Goal: Task Accomplishment & Management: Complete application form

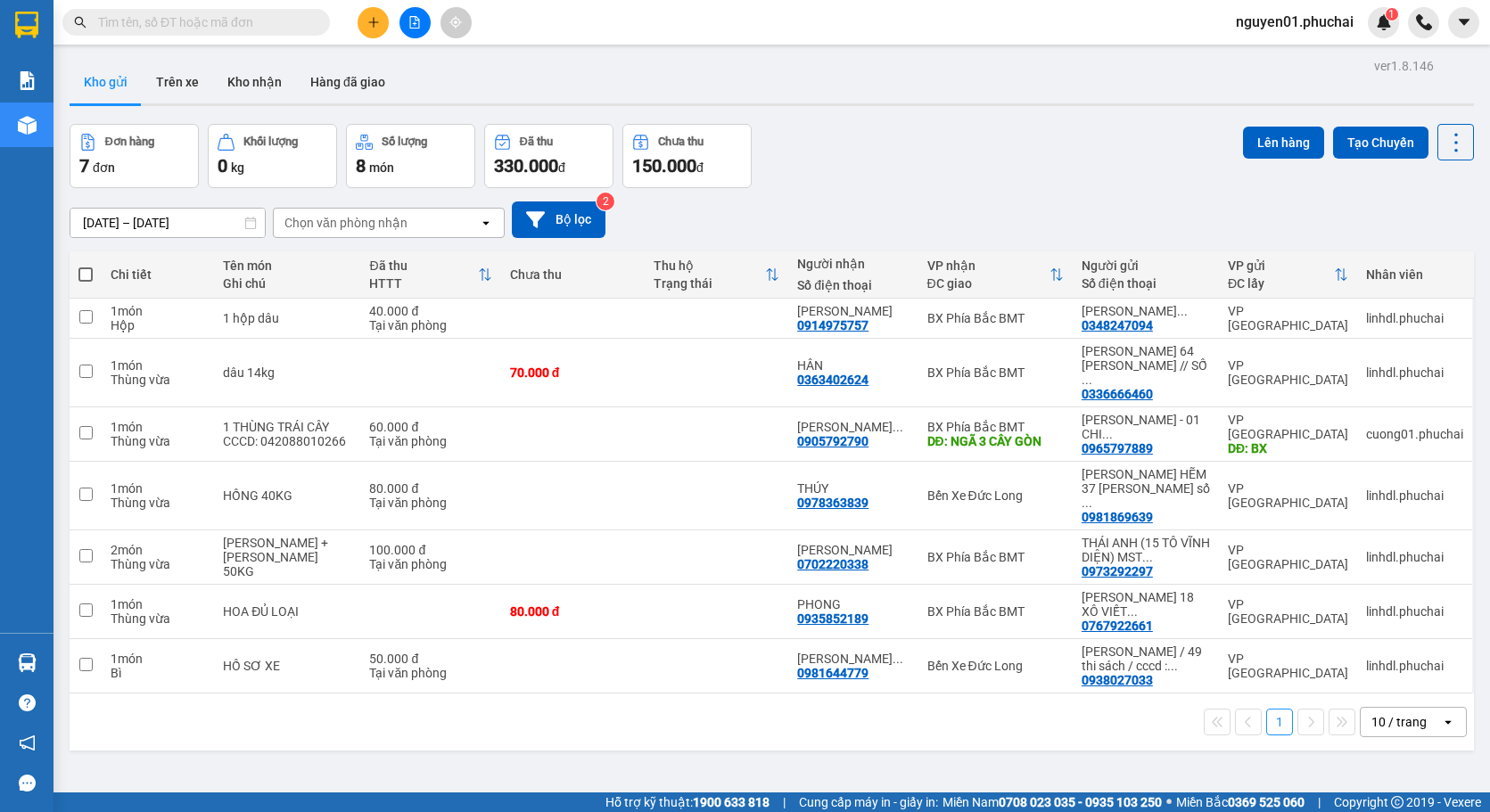
click at [85, 280] on span at bounding box center [86, 274] width 14 height 14
click at [86, 266] on input "checkbox" at bounding box center [86, 266] width 0 height 0
checkbox input "true"
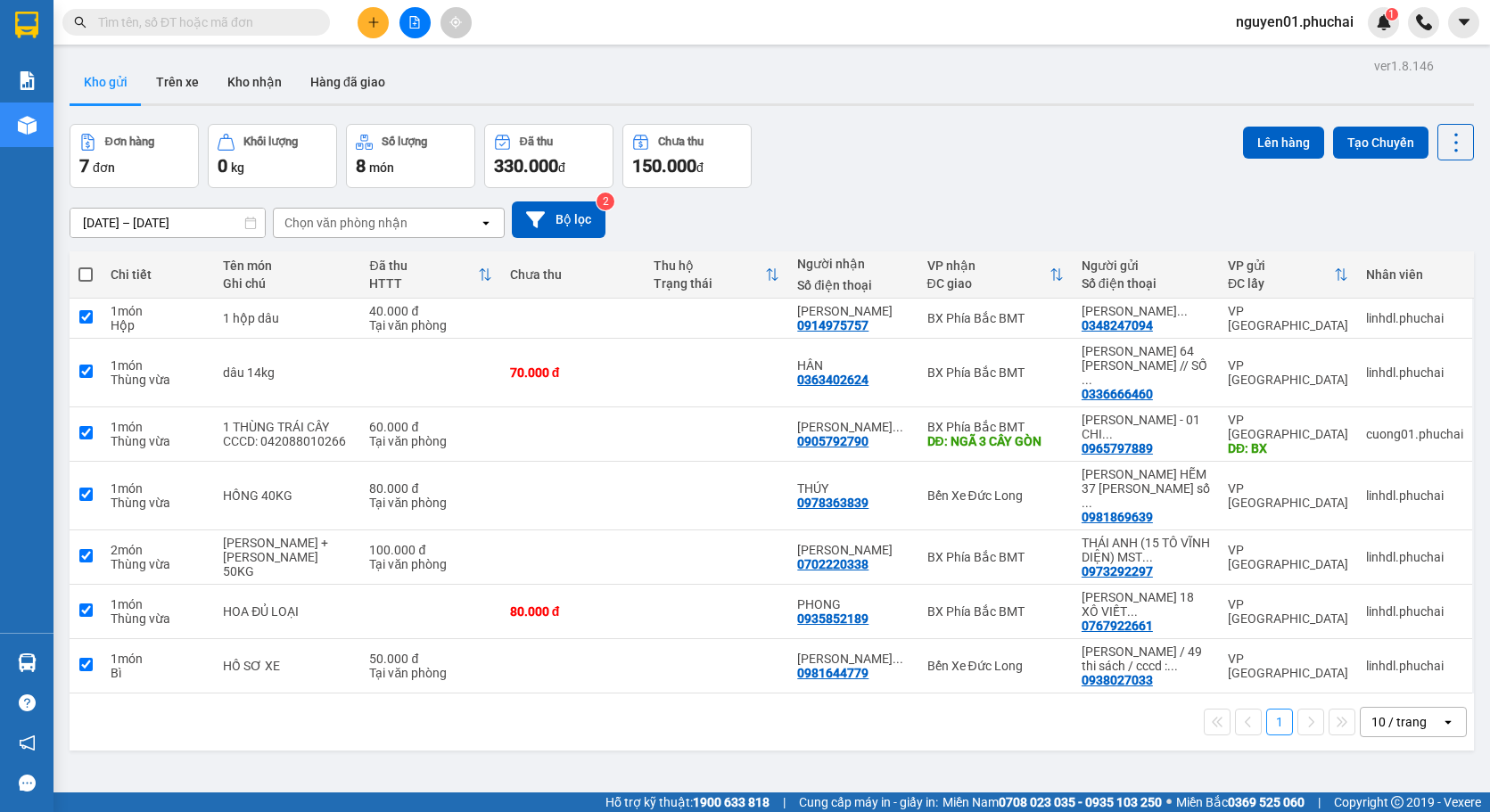
checkbox input "true"
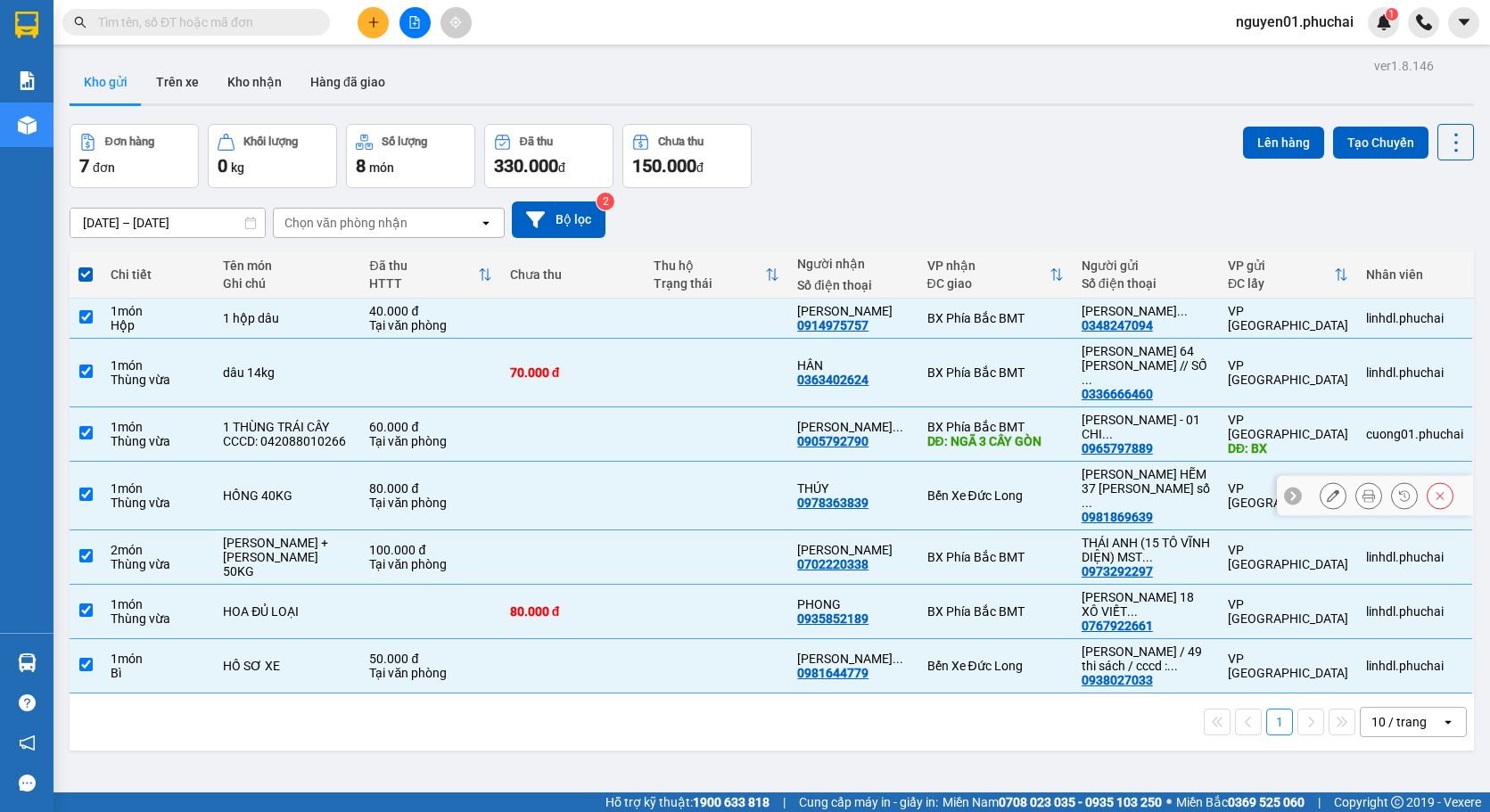
drag, startPoint x: 78, startPoint y: 489, endPoint x: 110, endPoint y: 487, distance: 32.1
click at [78, 489] on td at bounding box center [86, 497] width 33 height 69
checkbox input "false"
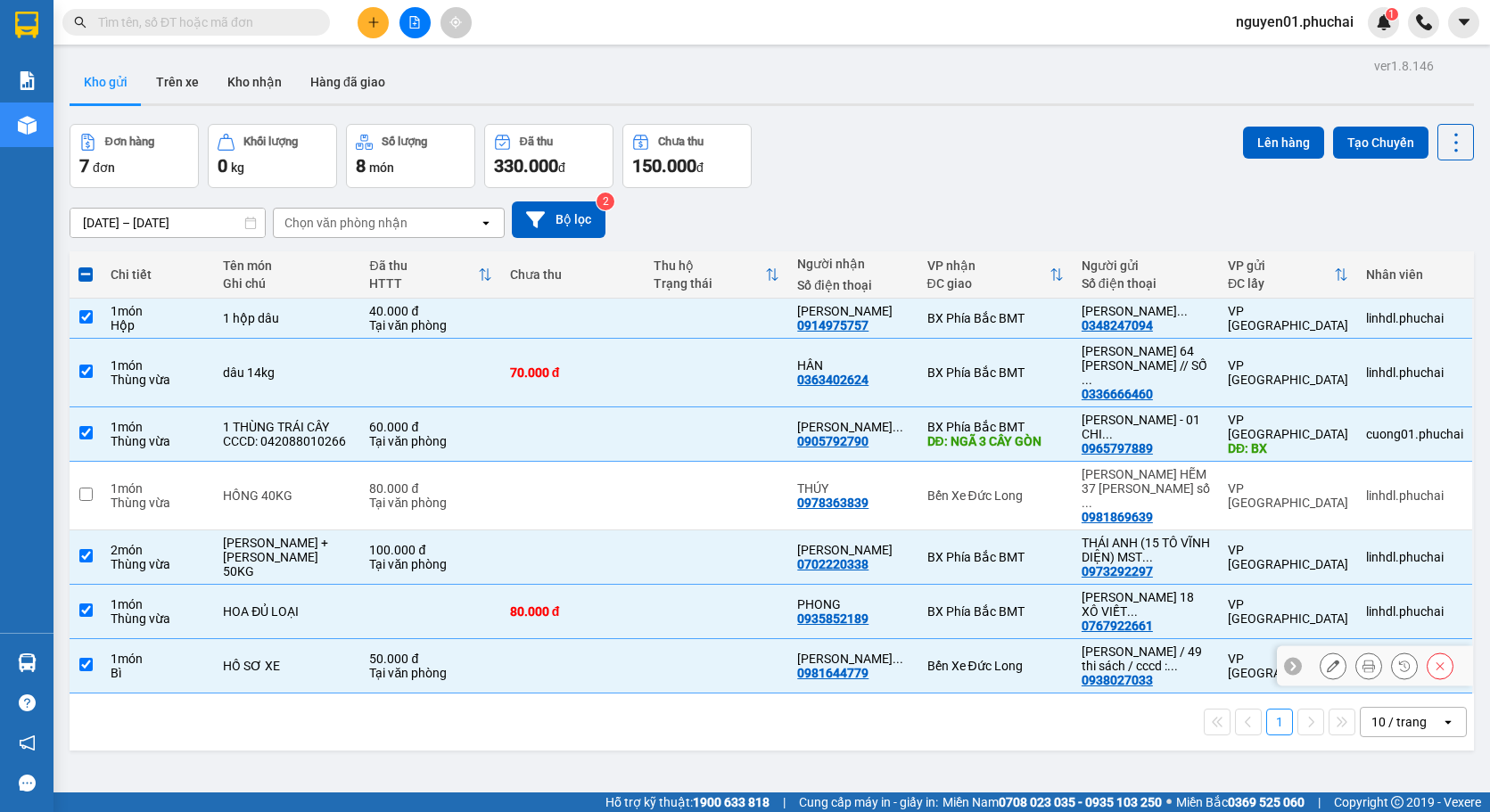
click at [90, 658] on input "checkbox" at bounding box center [87, 665] width 14 height 14
checkbox input "false"
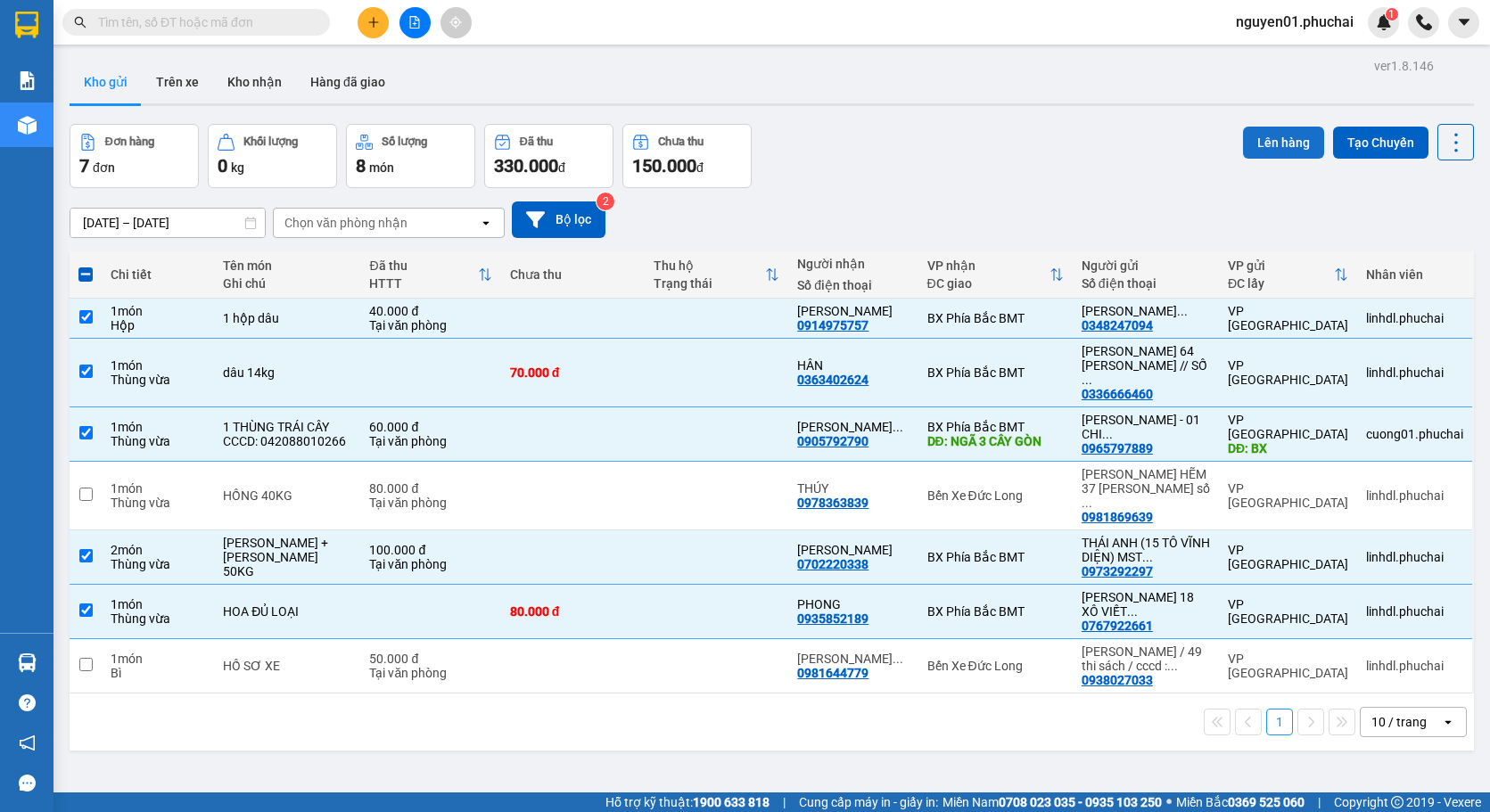
click at [1261, 139] on button "Lên hàng" at bounding box center [1283, 142] width 81 height 33
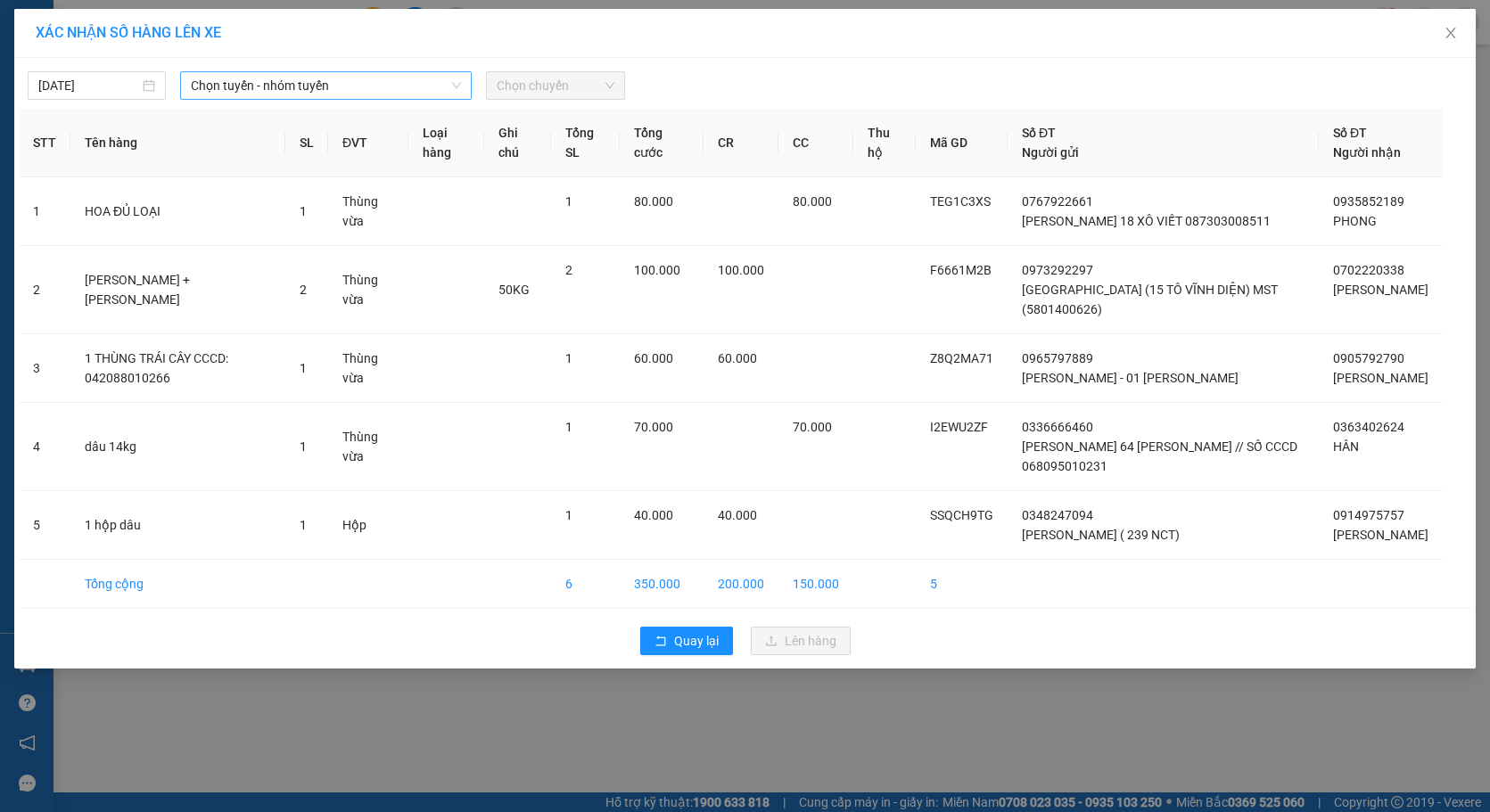
click at [390, 84] on span "Chọn tuyến - nhóm tuyến" at bounding box center [326, 85] width 270 height 27
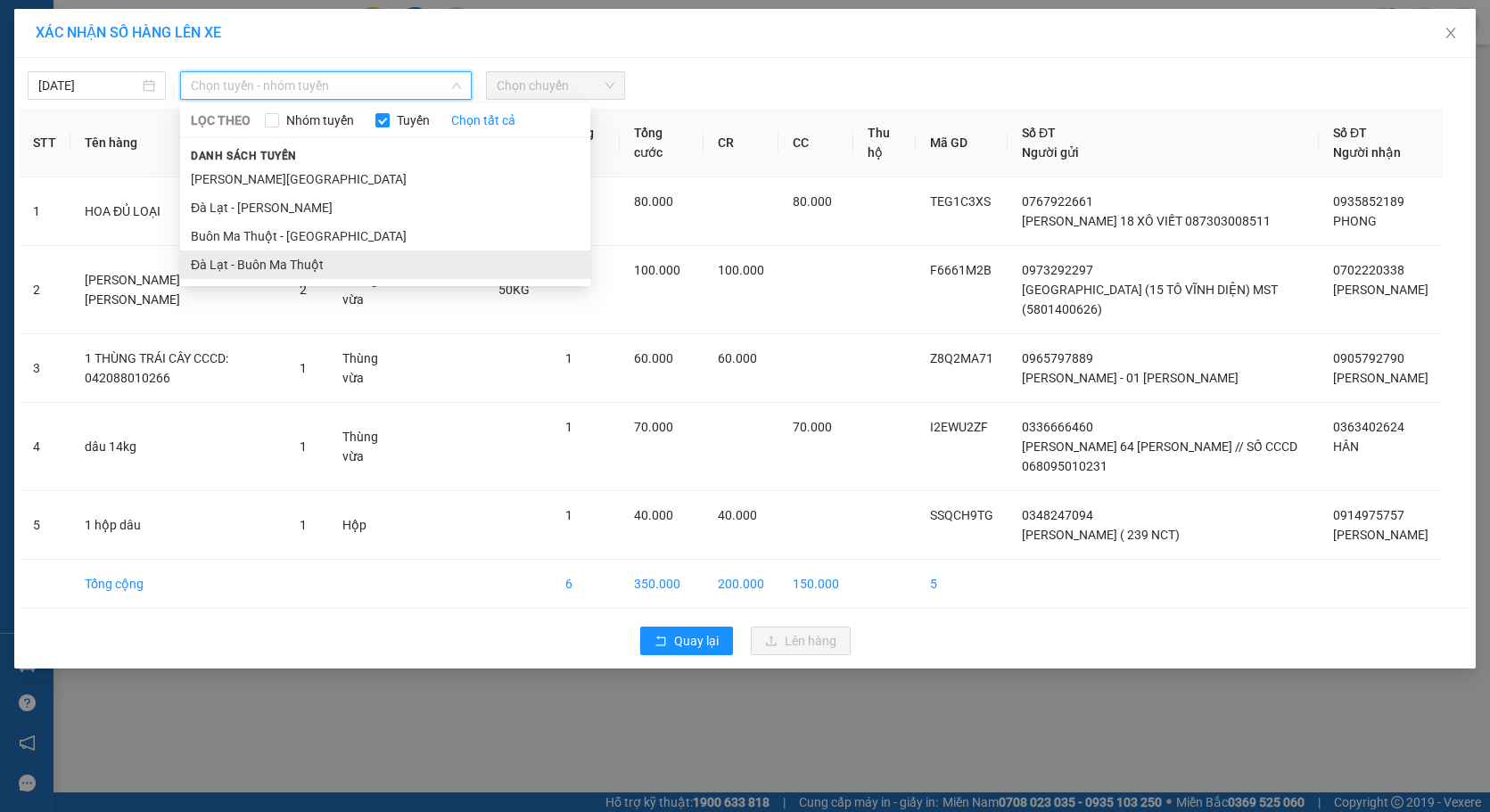
click at [229, 261] on li "Đà Lạt - Buôn Ma Thuột" at bounding box center [385, 264] width 410 height 29
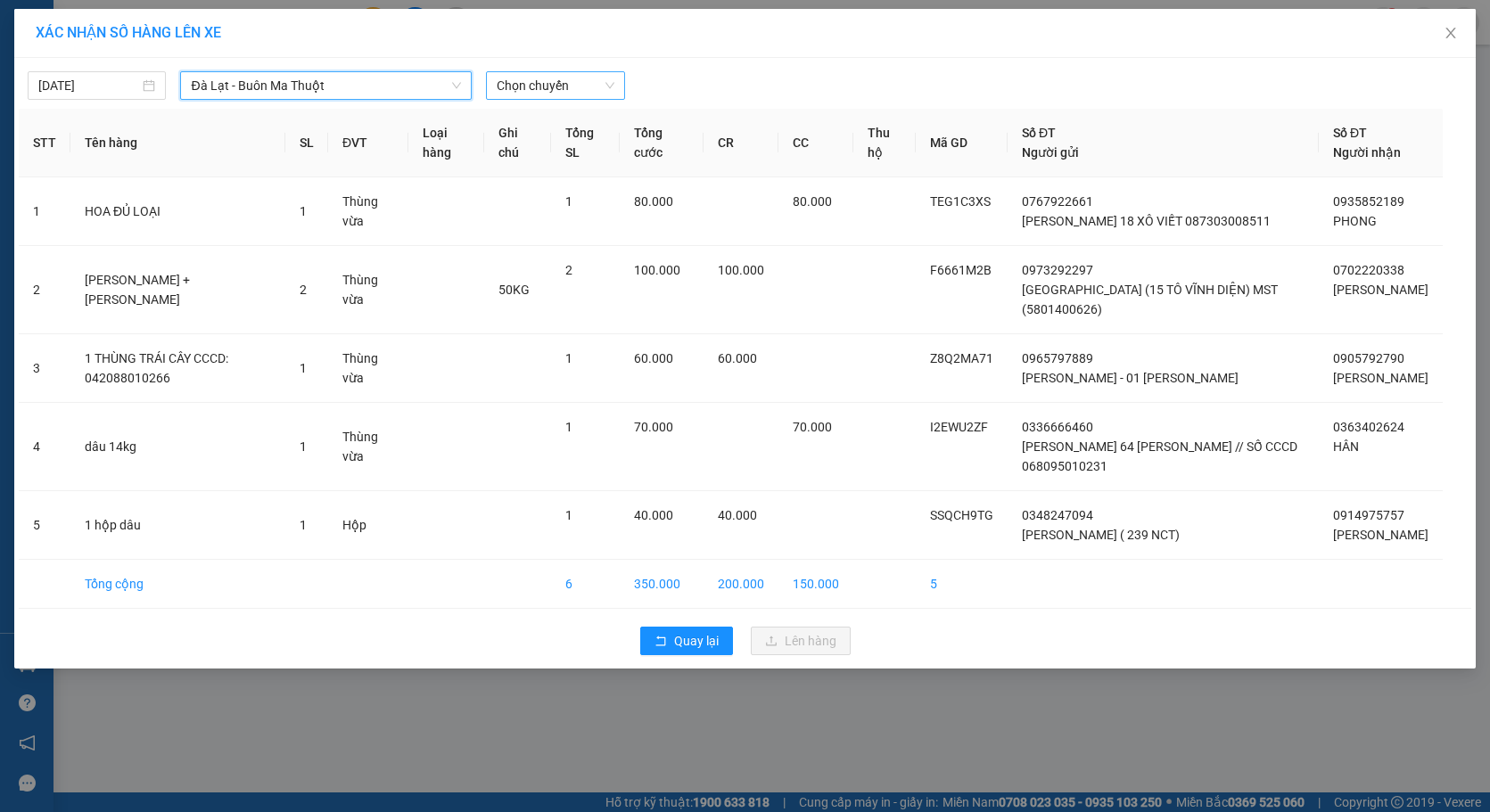
click at [556, 81] on span "Chọn chuyến" at bounding box center [555, 85] width 117 height 27
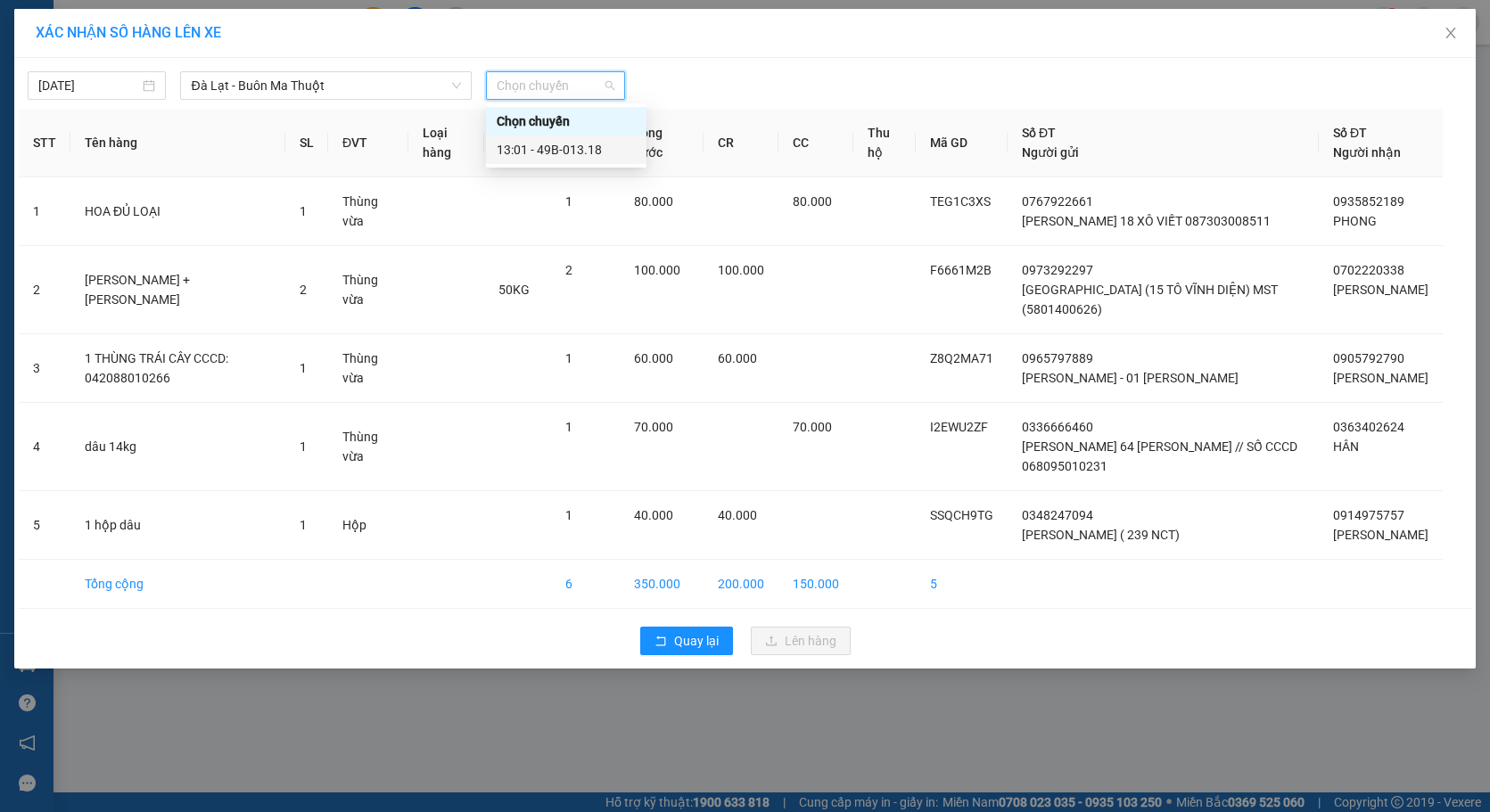
click at [549, 153] on div "13:01 - 49B-013.18" at bounding box center [566, 150] width 139 height 20
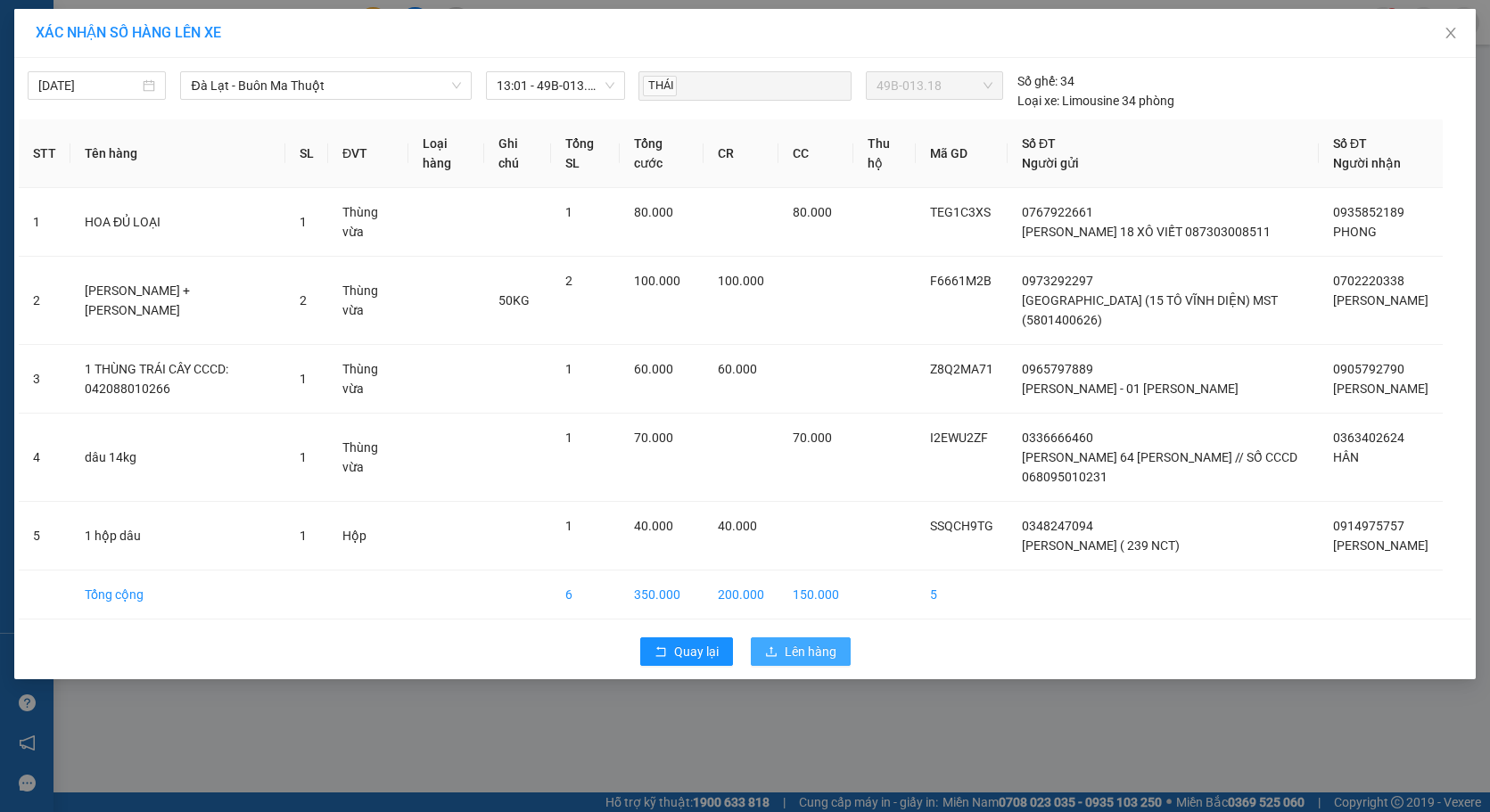
click at [809, 654] on span "Lên hàng" at bounding box center [810, 651] width 51 height 20
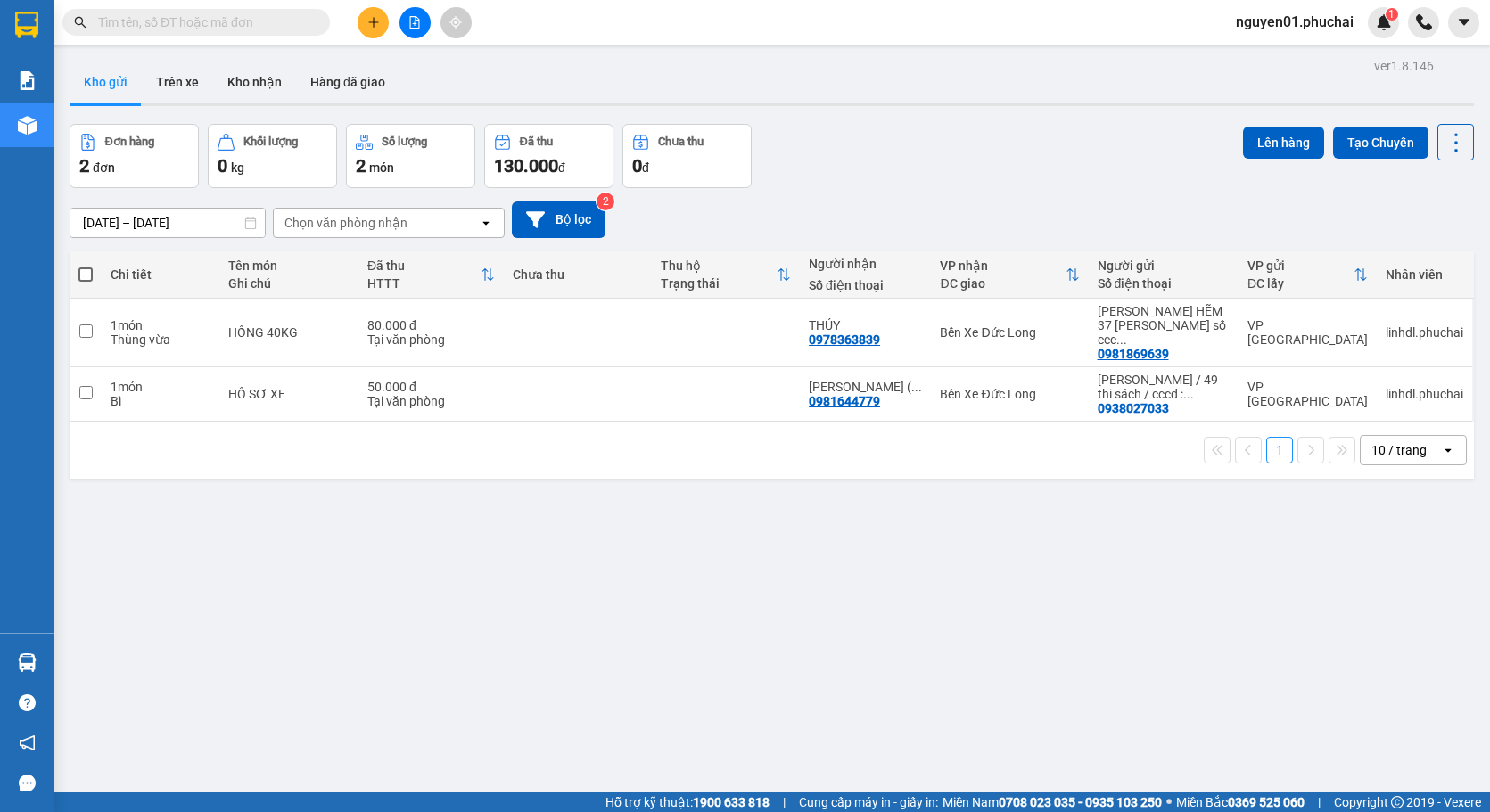
click at [414, 23] on icon "file-add" at bounding box center [414, 22] width 13 height 13
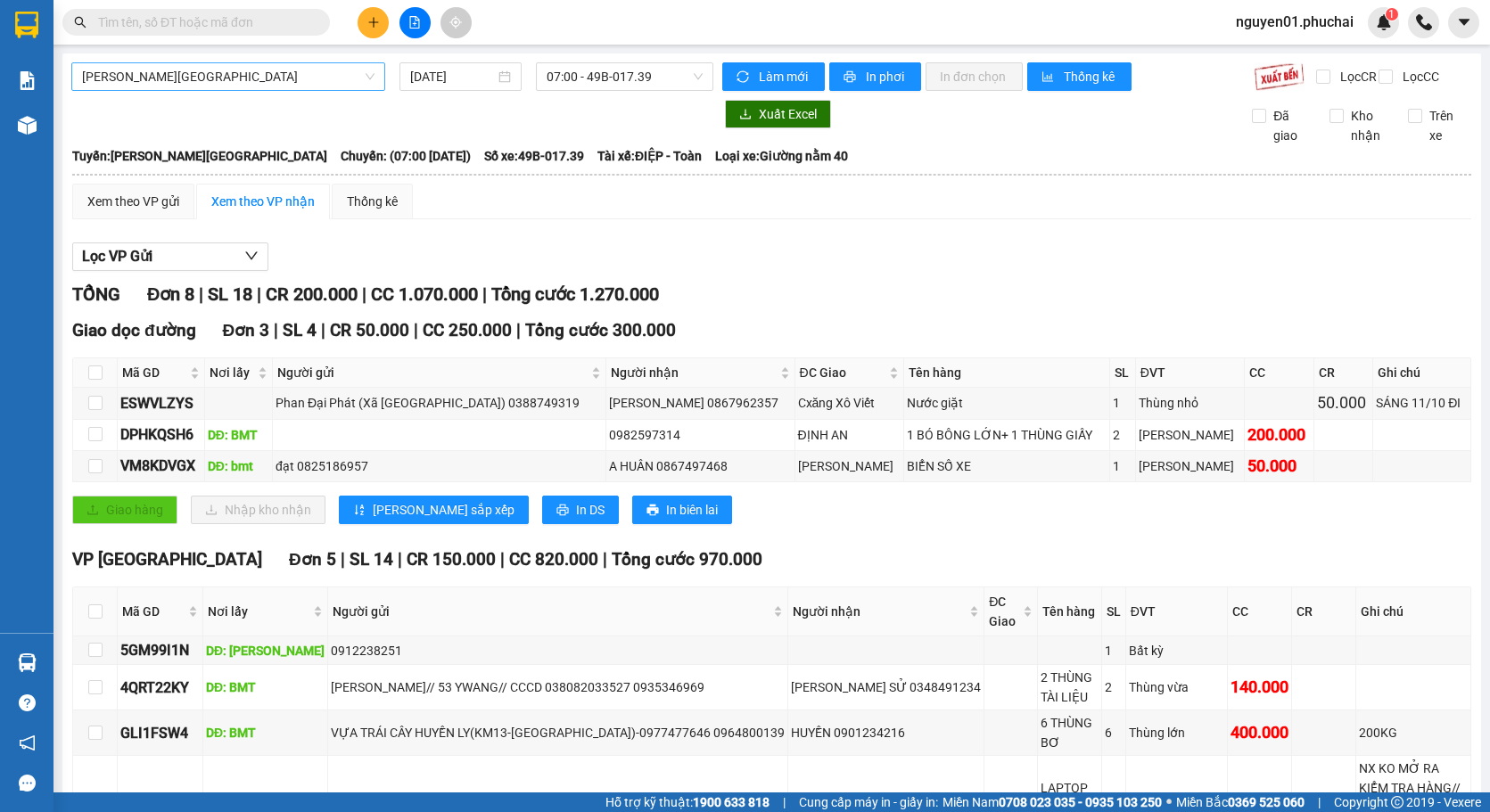
click at [201, 90] on div "[PERSON_NAME][GEOGRAPHIC_DATA]" at bounding box center [228, 76] width 313 height 29
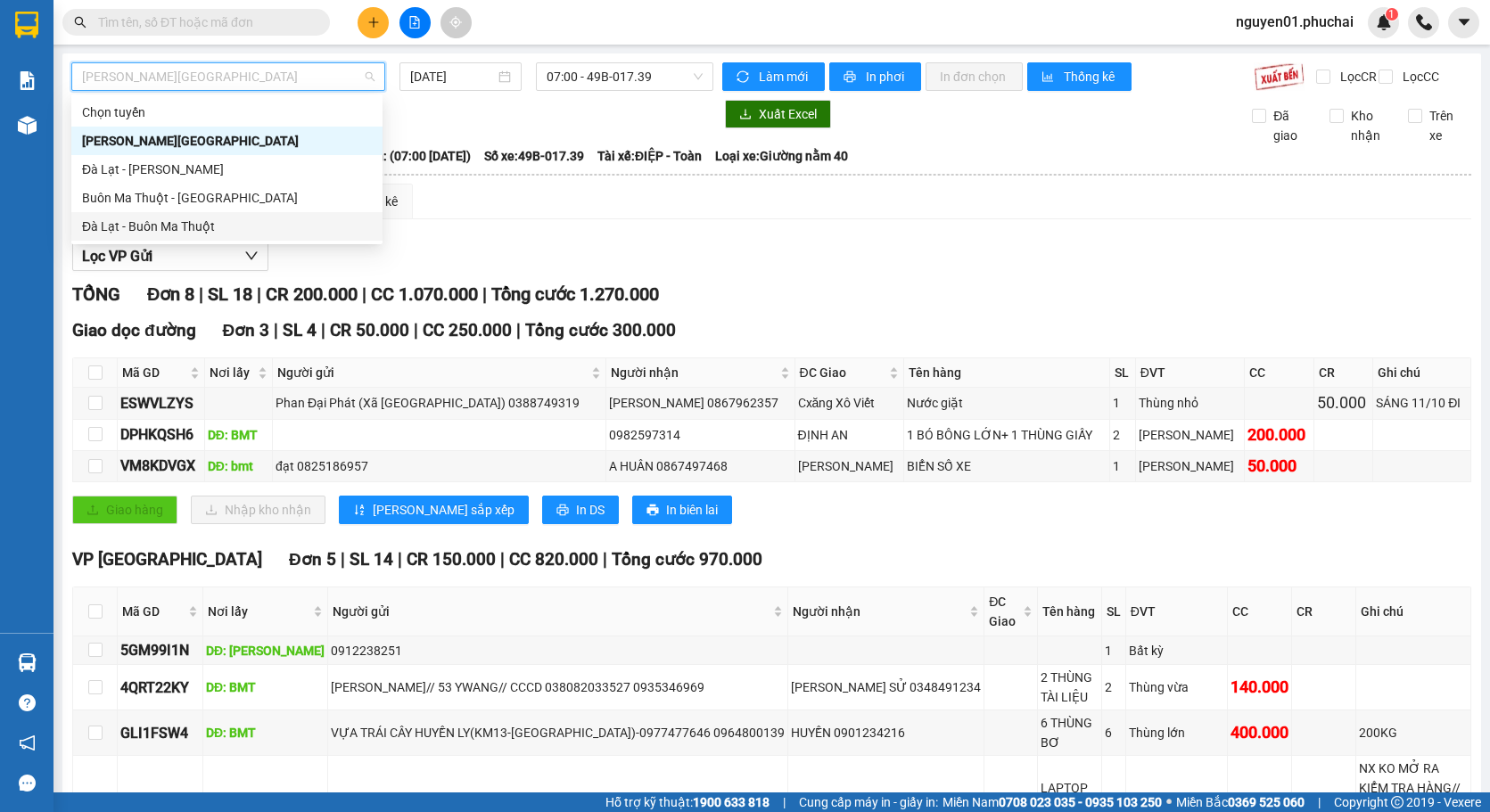
click at [168, 227] on div "Đà Lạt - Buôn Ma Thuột" at bounding box center [227, 227] width 290 height 20
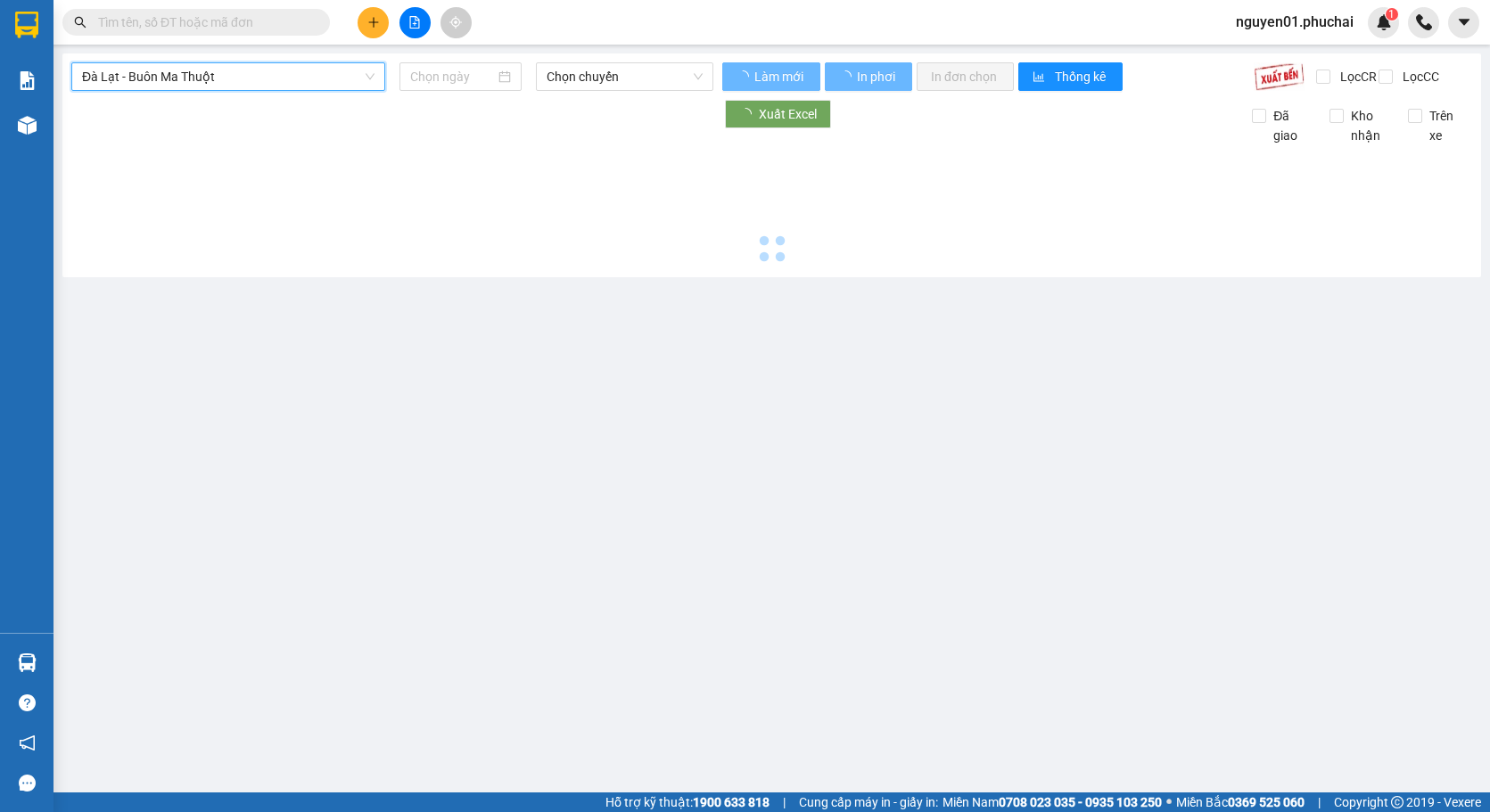
type input "[DATE]"
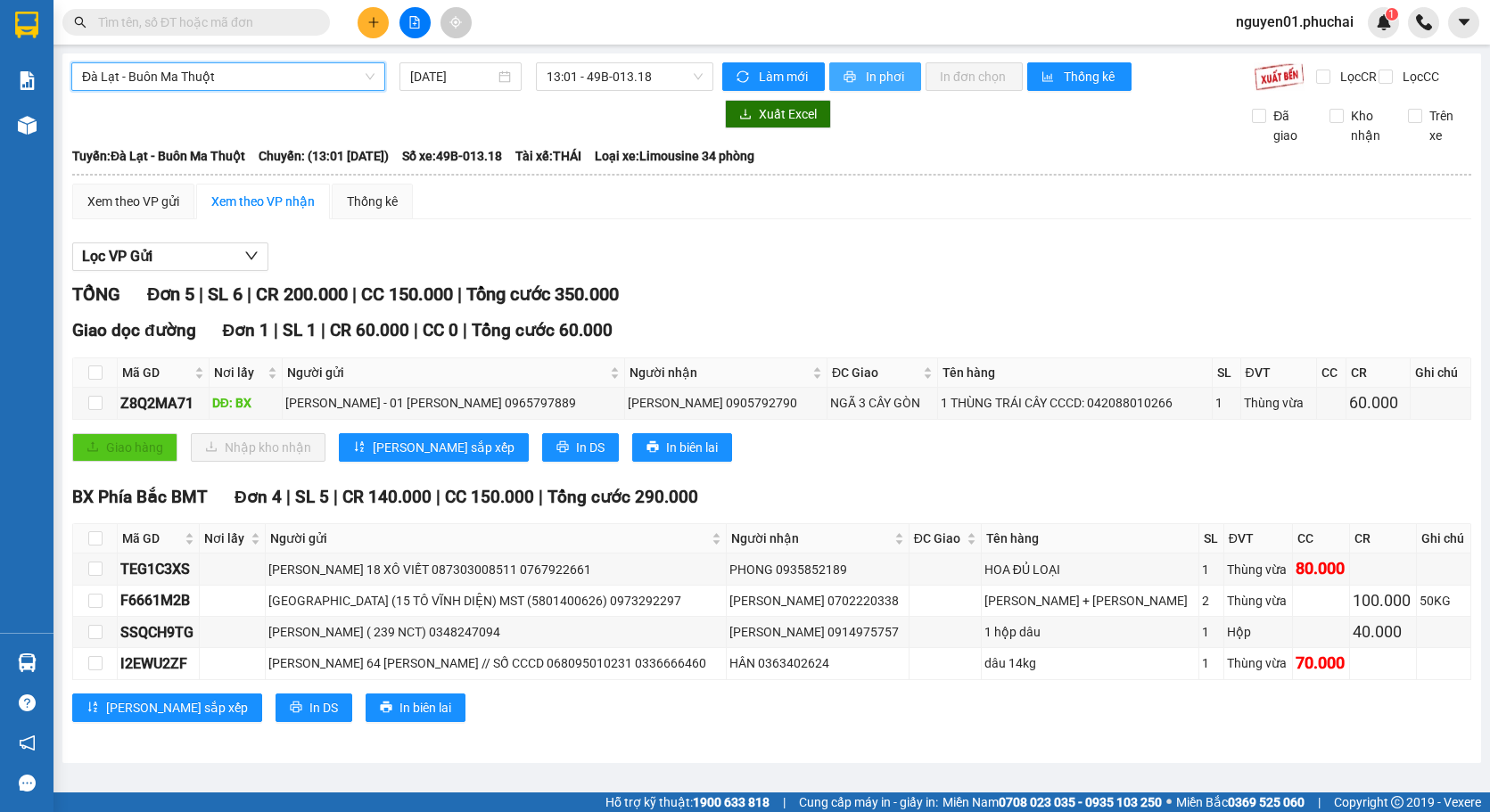
click at [856, 76] on span "printer" at bounding box center [850, 77] width 15 height 14
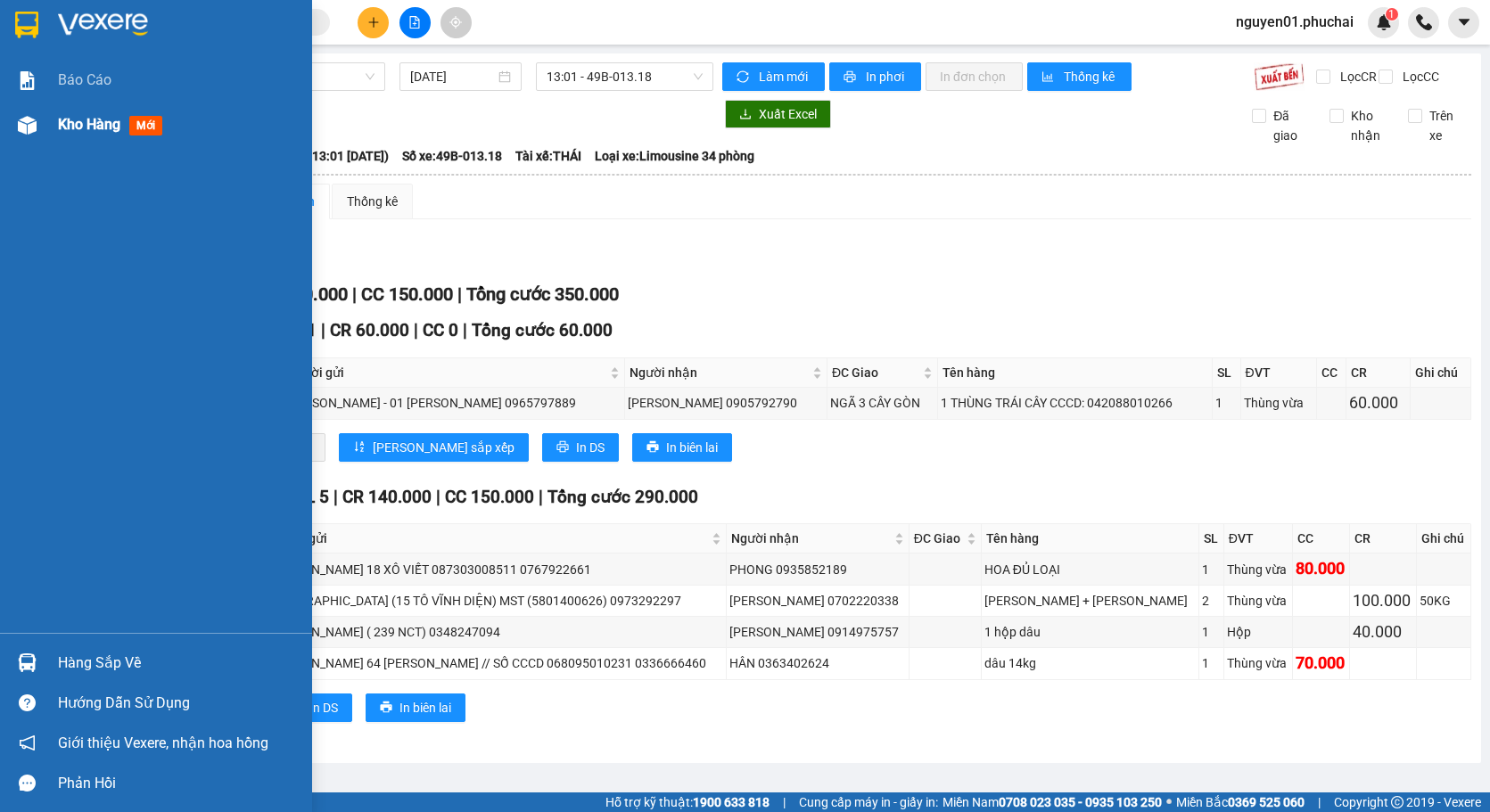
click at [34, 126] on img at bounding box center [27, 125] width 19 height 19
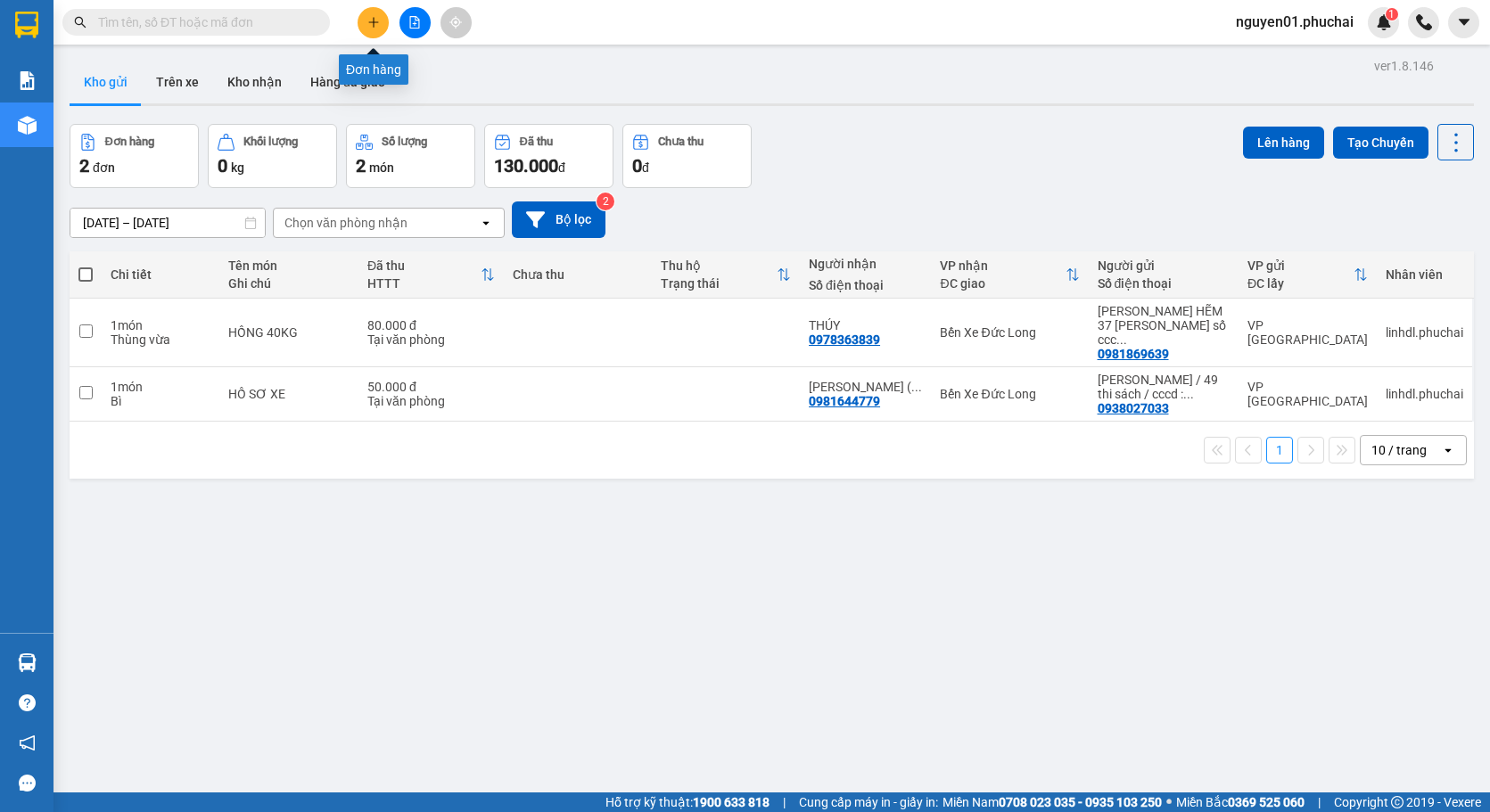
click at [379, 28] on button at bounding box center [373, 23] width 32 height 32
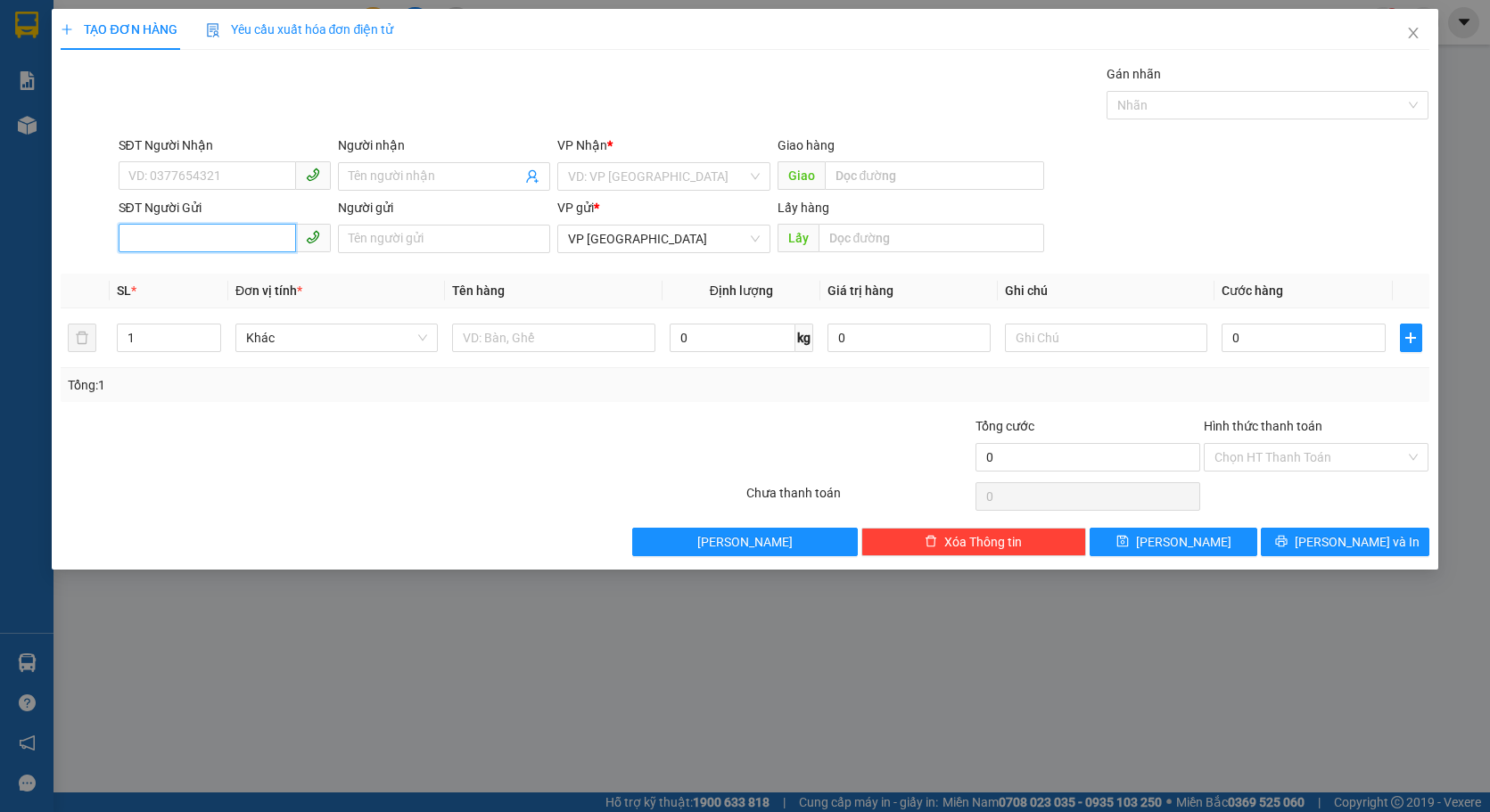
paste input "0867889086"
type input "0867889086"
click at [443, 238] on input "Người gửi" at bounding box center [443, 238] width 212 height 29
click at [628, 178] on input "search" at bounding box center [656, 176] width 178 height 27
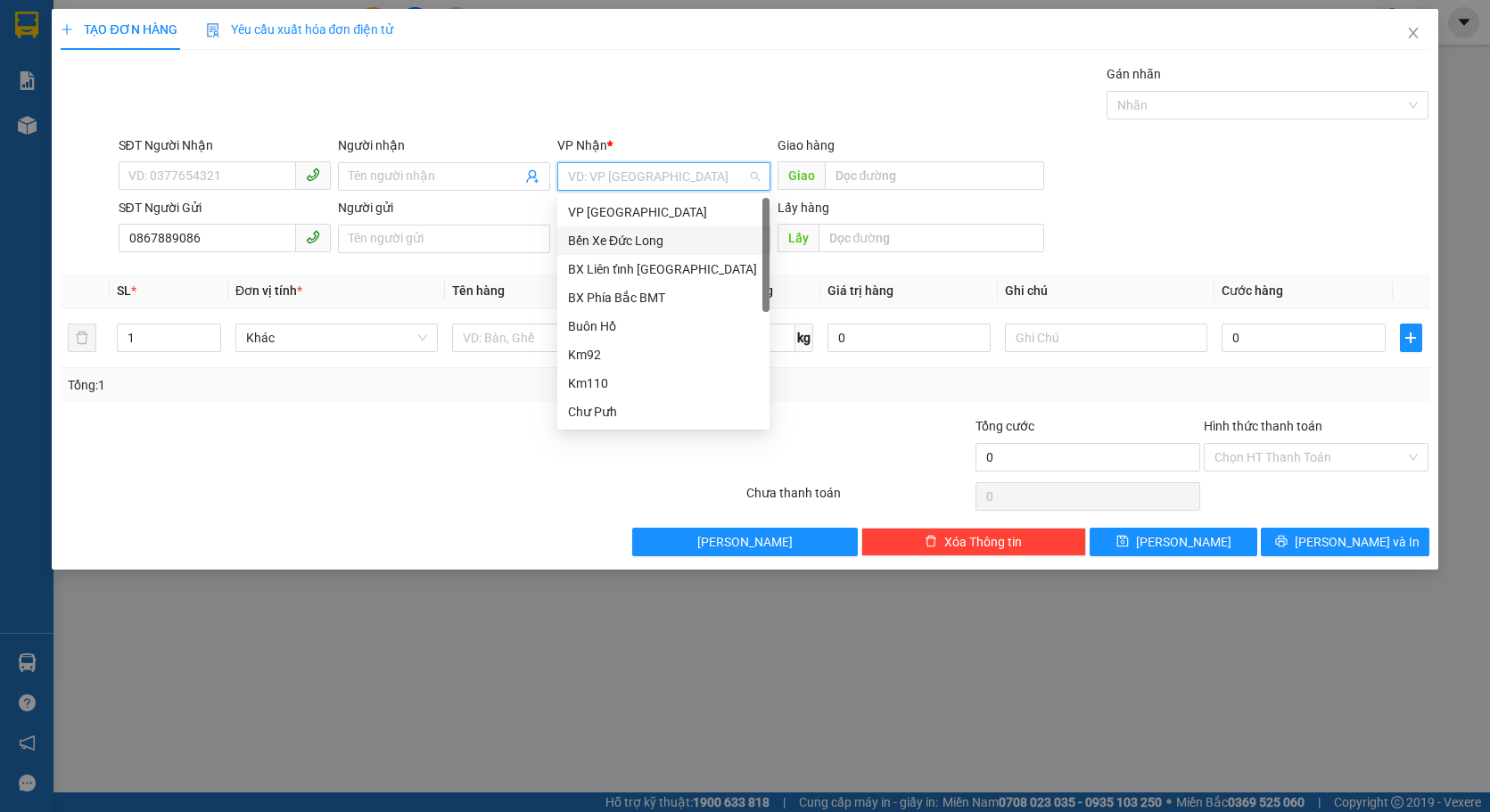
click at [665, 248] on div "Bến Xe Đức Long" at bounding box center [663, 240] width 191 height 20
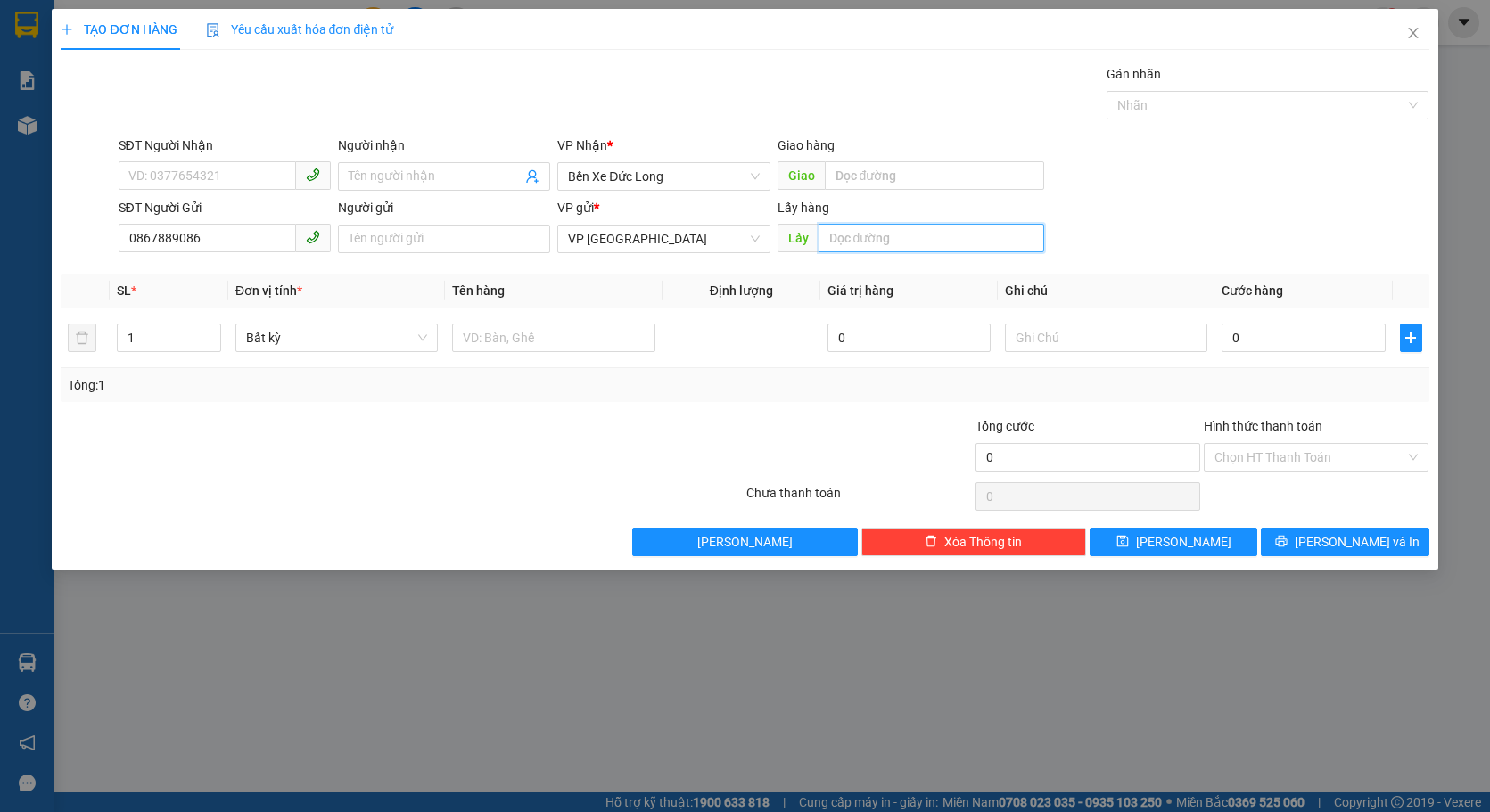
click at [899, 237] on input "text" at bounding box center [932, 237] width 227 height 29
click at [323, 349] on span "Bất kỳ" at bounding box center [337, 337] width 181 height 27
type input "[PERSON_NAME]"
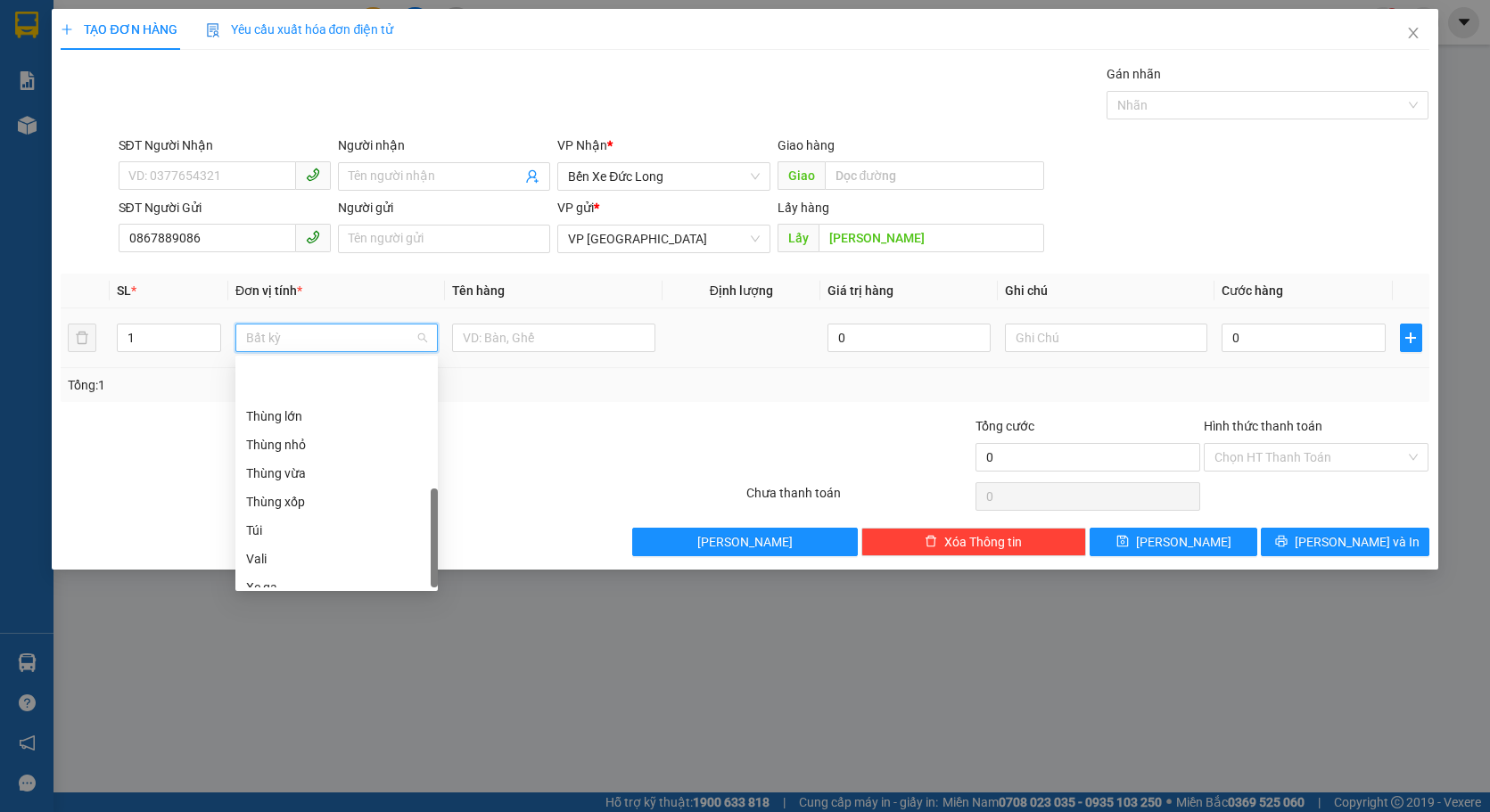
scroll to position [428, 0]
click at [323, 345] on span "Bất kỳ" at bounding box center [337, 337] width 181 height 27
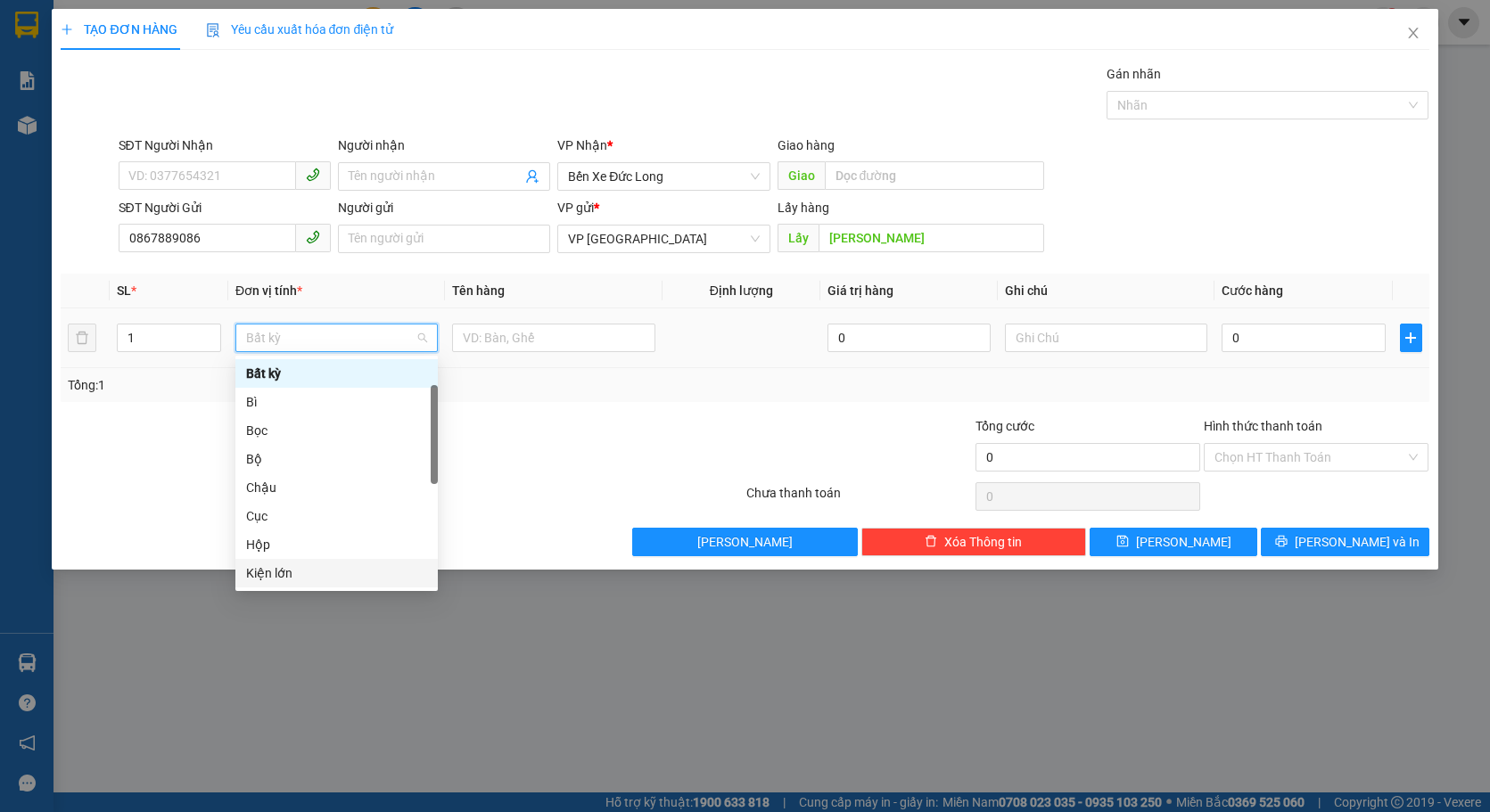
click at [319, 577] on div "Kiện lớn" at bounding box center [337, 574] width 181 height 20
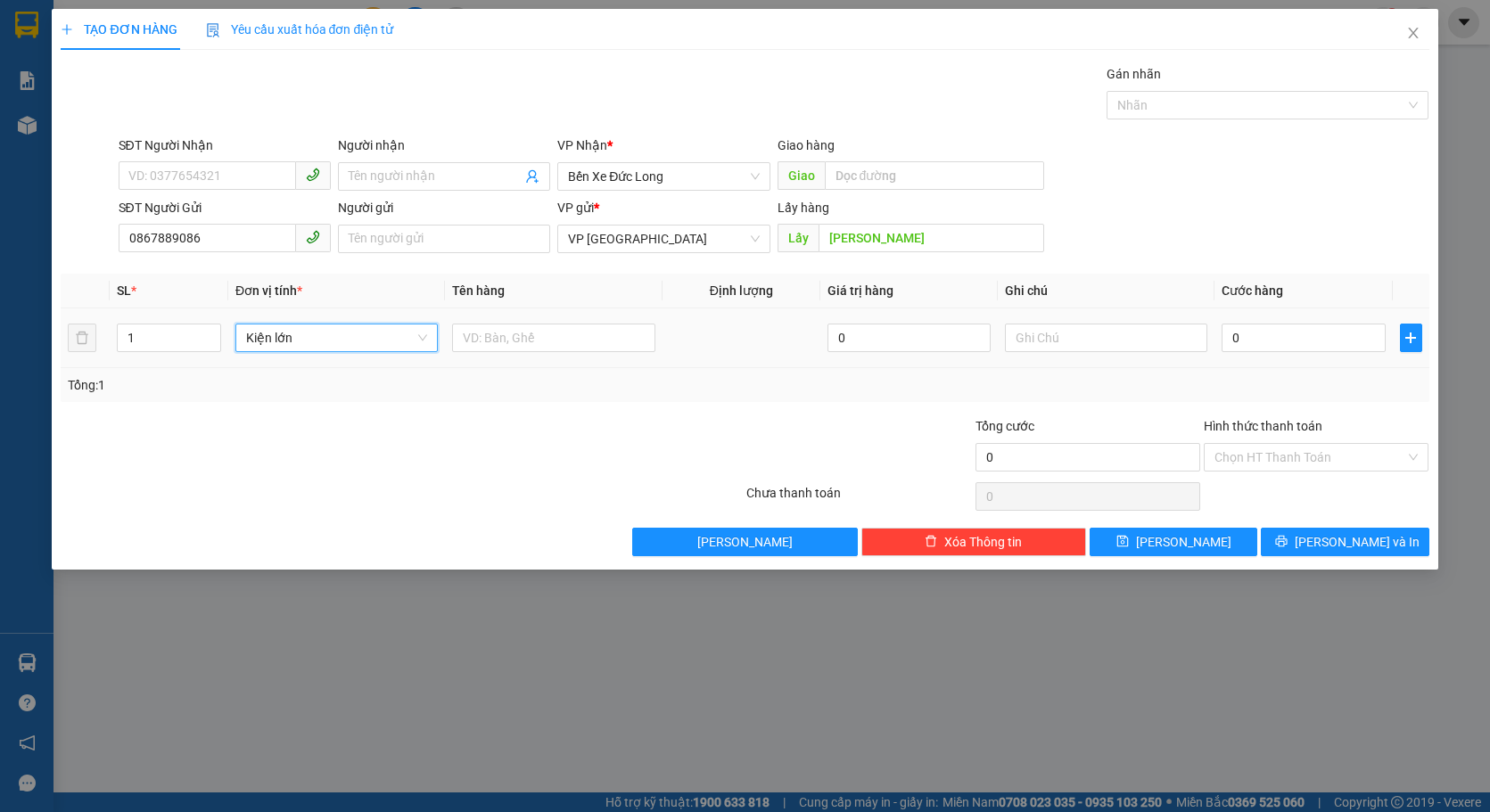
click at [363, 350] on span "Kiện lớn" at bounding box center [337, 337] width 181 height 27
type input "L"
click at [323, 575] on div "Khác" at bounding box center [337, 574] width 181 height 20
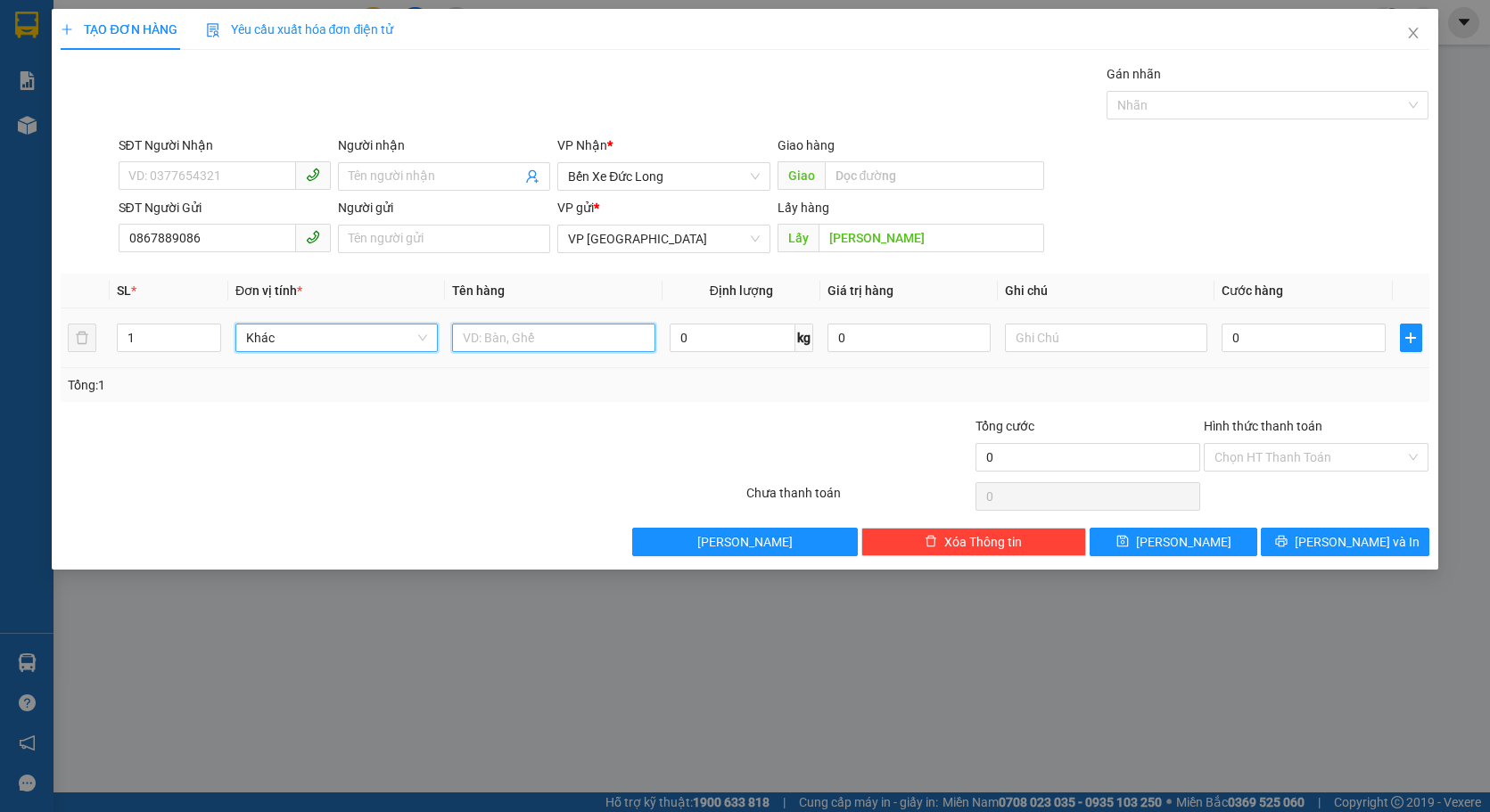
click at [515, 350] on input "text" at bounding box center [553, 337] width 202 height 29
click at [832, 407] on div "Transit Pickup Surcharge Ids Transit Deliver Surcharge Ids Transit Deliver Surc…" at bounding box center [745, 309] width 1368 height 492
drag, startPoint x: 617, startPoint y: 342, endPoint x: 537, endPoint y: 339, distance: 80.1
click at [537, 339] on input "LỒNG CHIM CÓ CHIM" at bounding box center [553, 337] width 202 height 29
click at [549, 337] on input "LỒNG CHIM CÓ CHIM" at bounding box center [553, 337] width 202 height 29
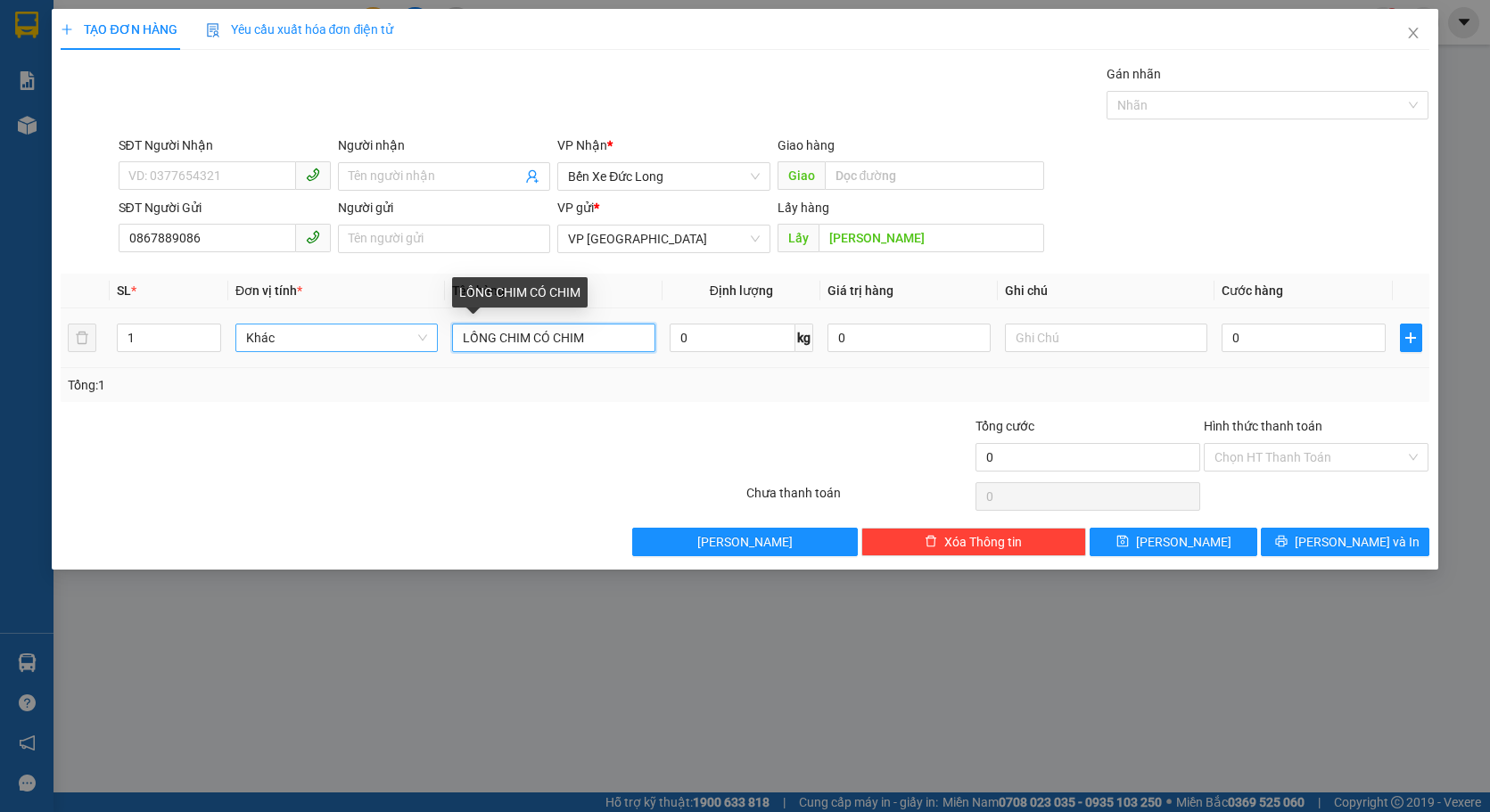
click at [598, 339] on input "LỒNG CHIM CÓ CHIM" at bounding box center [553, 337] width 202 height 29
click at [622, 427] on div at bounding box center [631, 447] width 229 height 62
click at [547, 339] on input "LỒNG CHIM CÓ CHIM" at bounding box center [553, 337] width 202 height 29
type input "LỒNG CHIM VÀ CÓ CHIM"
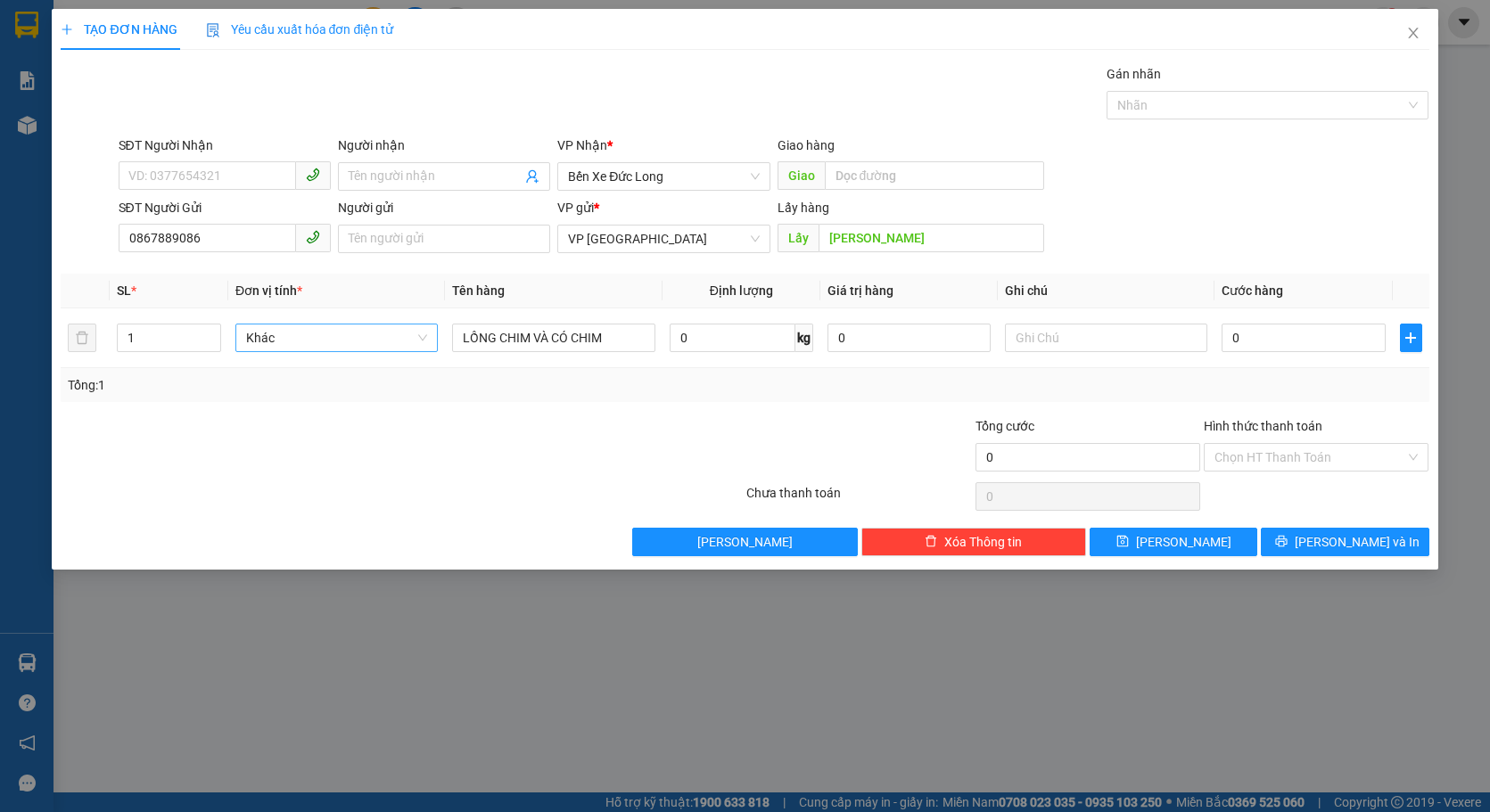
click at [624, 382] on div "Tổng: 1" at bounding box center [744, 385] width 1353 height 20
click at [346, 340] on span "Khác" at bounding box center [337, 337] width 181 height 27
click at [370, 575] on div "Khác" at bounding box center [337, 574] width 181 height 20
click at [1203, 547] on button "[PERSON_NAME]" at bounding box center [1174, 542] width 168 height 29
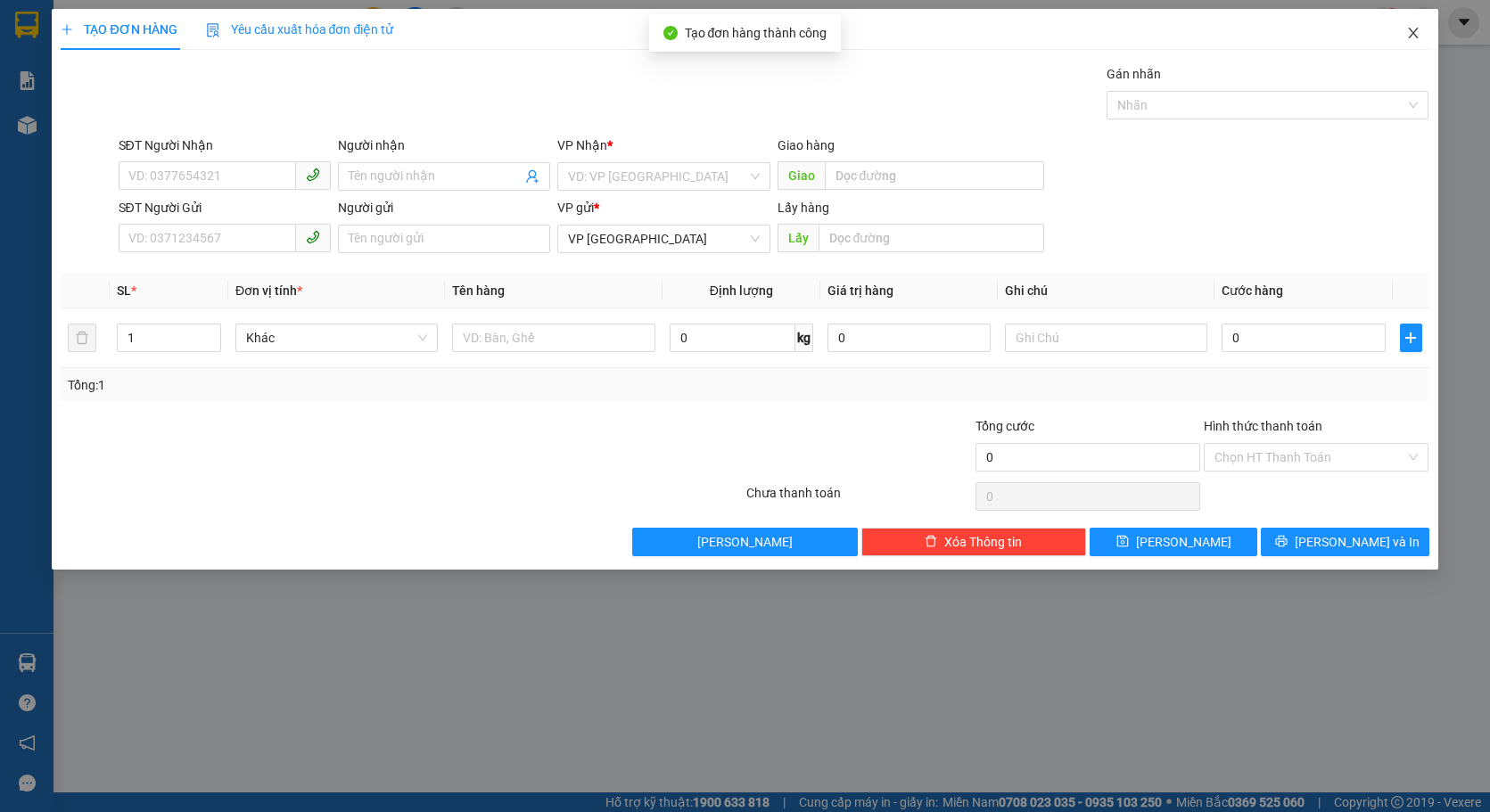
click at [1418, 35] on icon "close" at bounding box center [1413, 33] width 14 height 14
